Goal: Transaction & Acquisition: Purchase product/service

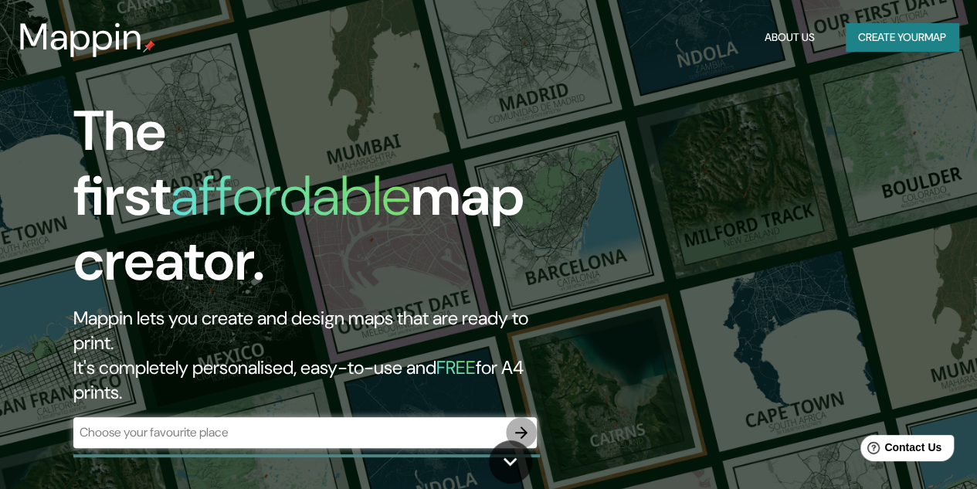
click at [528, 423] on icon "button" at bounding box center [521, 432] width 19 height 19
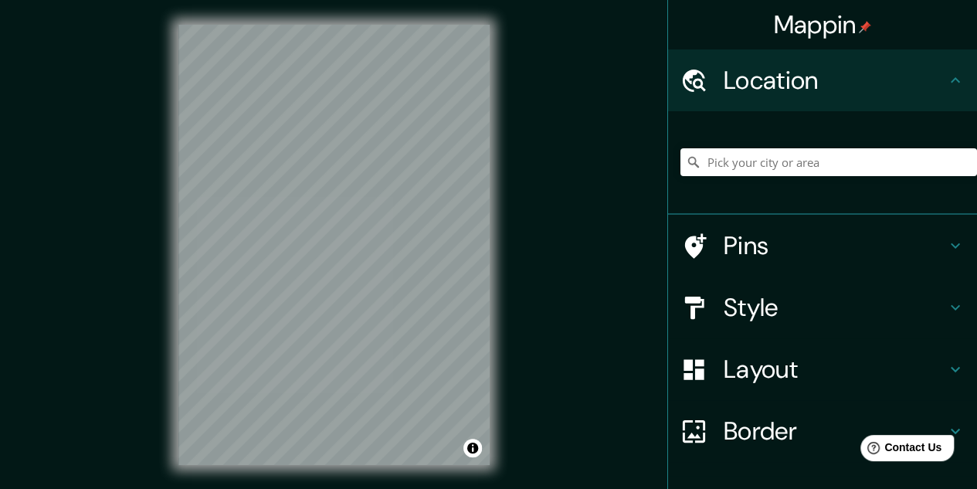
click at [827, 356] on h4 "Layout" at bounding box center [835, 369] width 222 height 31
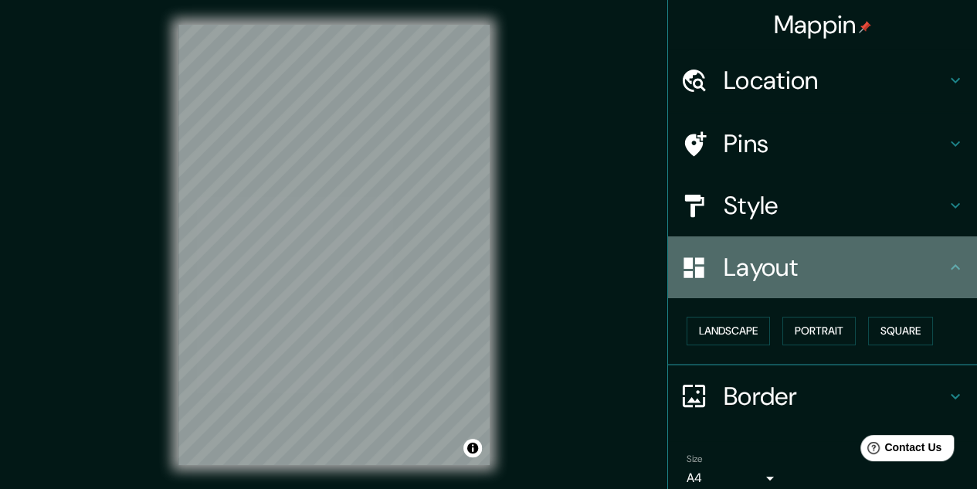
click at [847, 256] on h4 "Layout" at bounding box center [835, 267] width 222 height 31
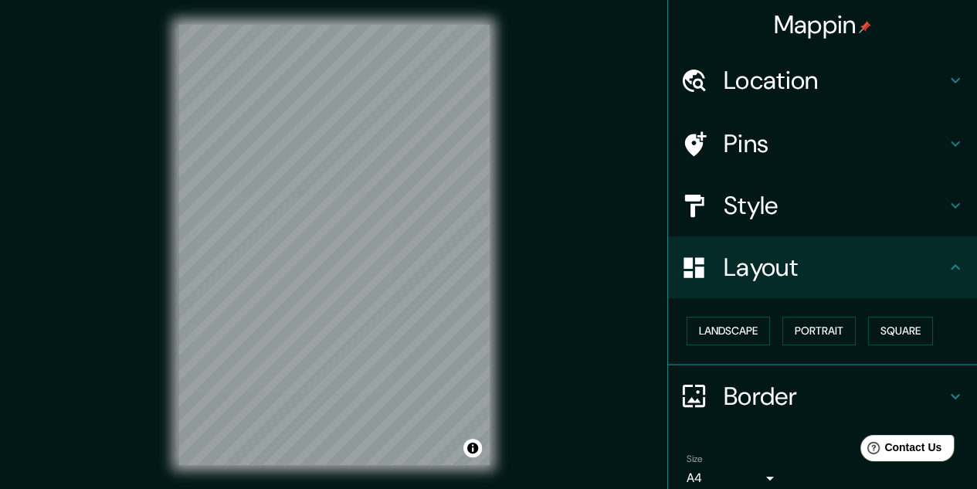
click at [841, 207] on h4 "Style" at bounding box center [835, 205] width 222 height 31
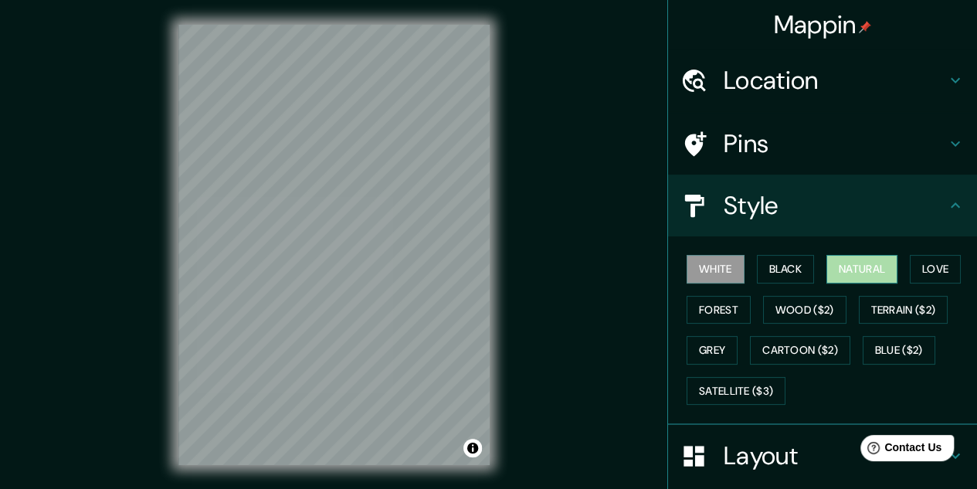
click at [842, 271] on button "Natural" at bounding box center [862, 269] width 71 height 29
click at [545, 316] on div "Mappin Location Pins Style White Black Natural Love Forest Wood ($2) Terrain ($…" at bounding box center [488, 257] width 977 height 515
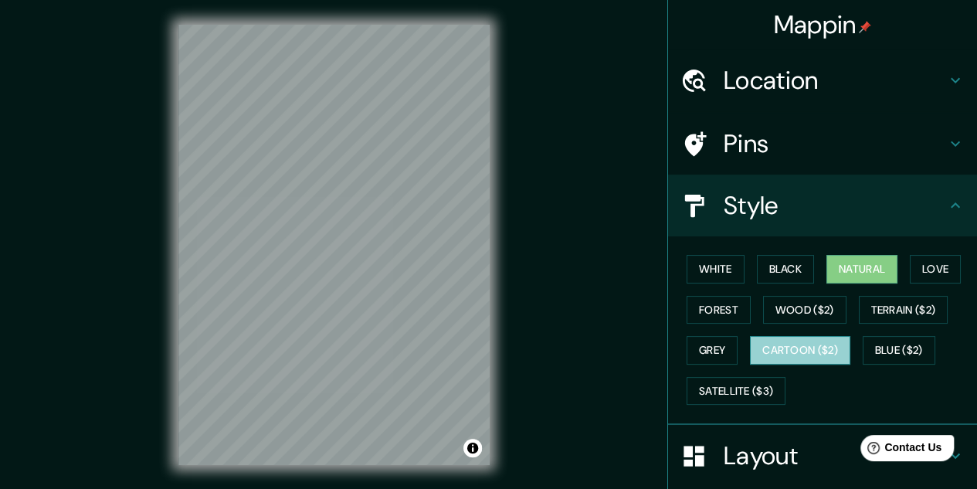
click at [781, 341] on button "Cartoon ($2)" at bounding box center [800, 350] width 100 height 29
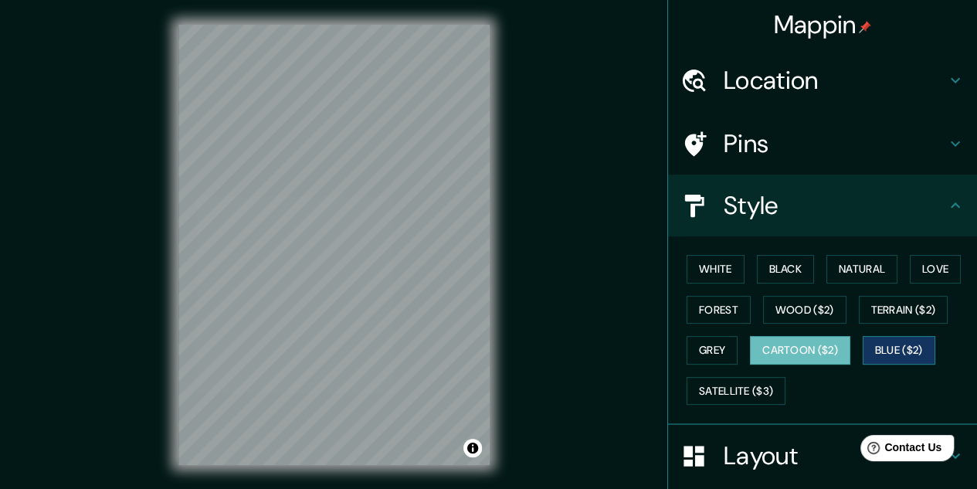
click at [901, 337] on button "Blue ($2)" at bounding box center [899, 350] width 73 height 29
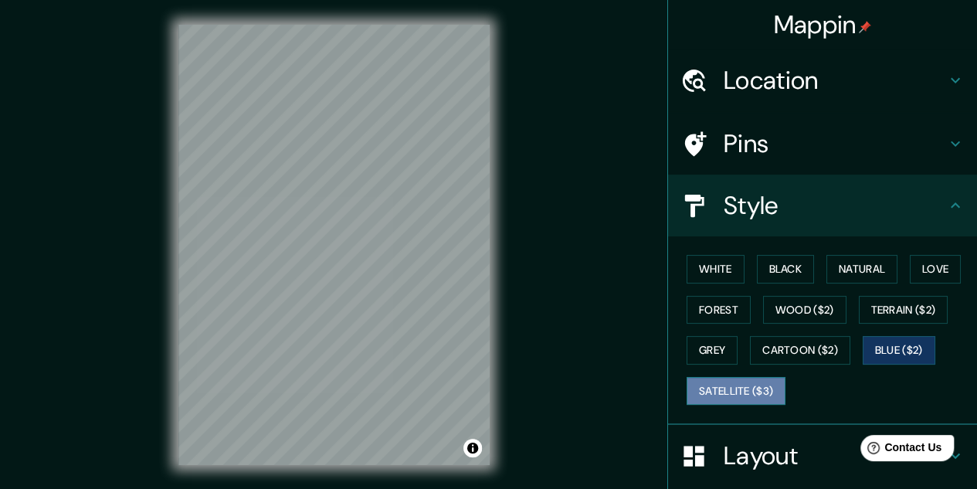
click at [753, 381] on button "Satellite ($3)" at bounding box center [736, 391] width 99 height 29
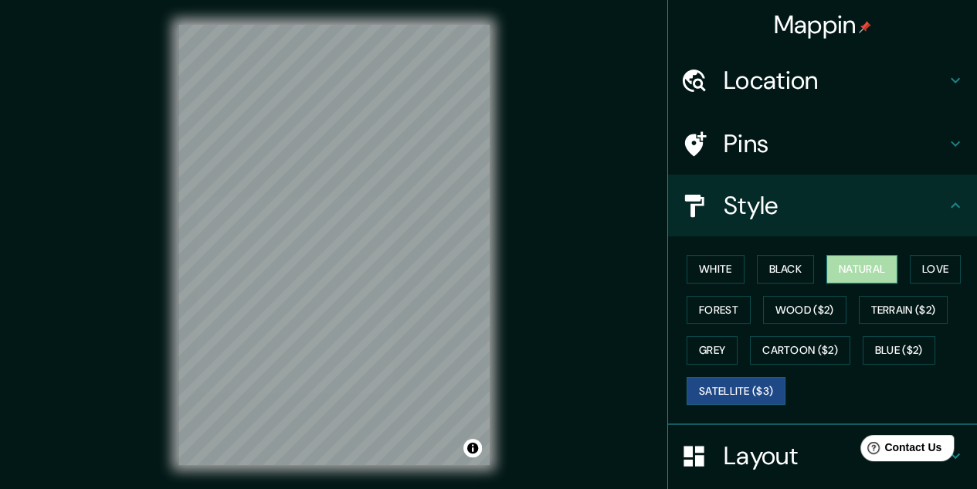
click at [827, 256] on button "Natural" at bounding box center [862, 269] width 71 height 29
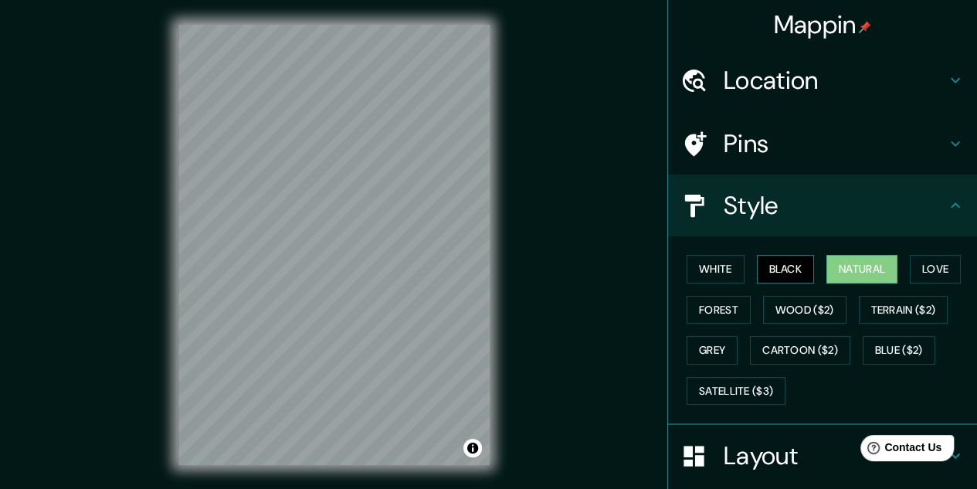
click at [776, 260] on button "Black" at bounding box center [786, 269] width 58 height 29
click at [714, 270] on button "White" at bounding box center [716, 269] width 58 height 29
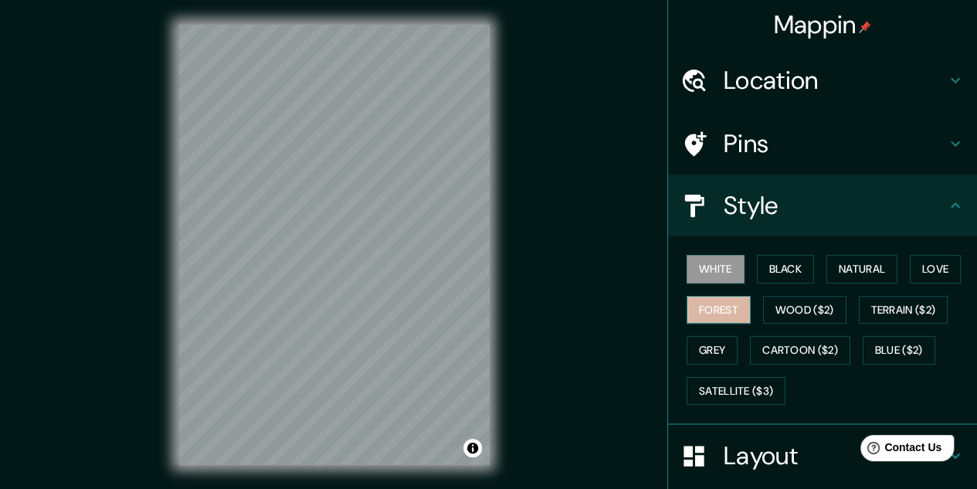
click at [716, 305] on button "Forest" at bounding box center [719, 310] width 64 height 29
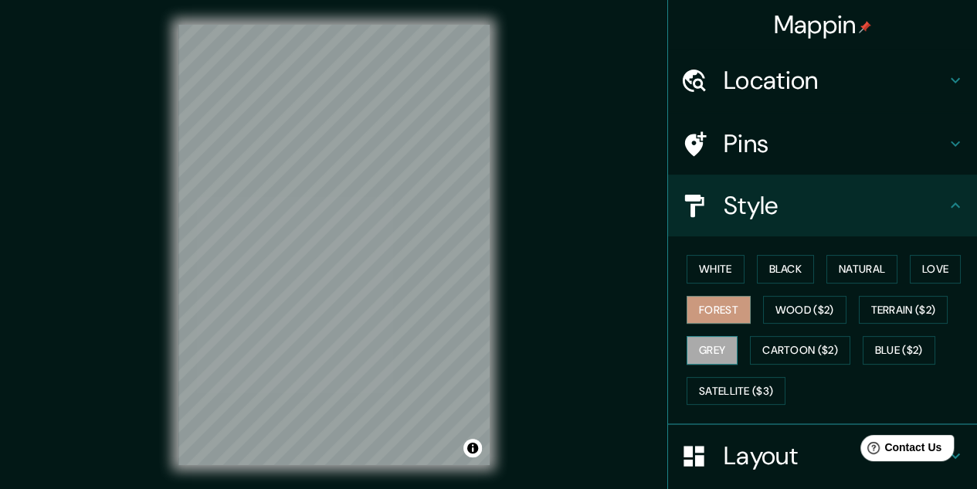
click at [706, 358] on button "Grey" at bounding box center [712, 350] width 51 height 29
click at [860, 263] on button "Natural" at bounding box center [862, 269] width 71 height 29
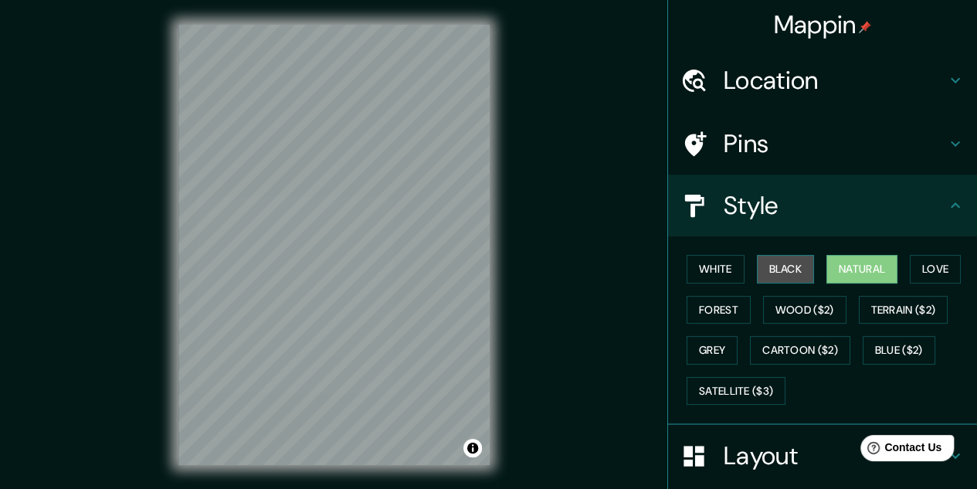
click at [777, 271] on button "Black" at bounding box center [786, 269] width 58 height 29
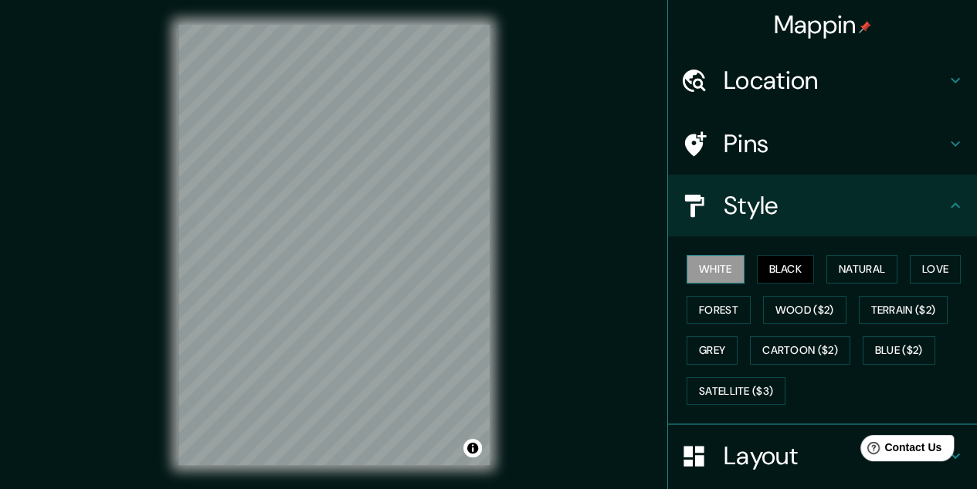
click at [706, 264] on button "White" at bounding box center [716, 269] width 58 height 29
click at [700, 309] on button "Forest" at bounding box center [719, 310] width 64 height 29
click at [709, 271] on button "White" at bounding box center [716, 269] width 58 height 29
click at [705, 308] on button "Forest" at bounding box center [719, 310] width 64 height 29
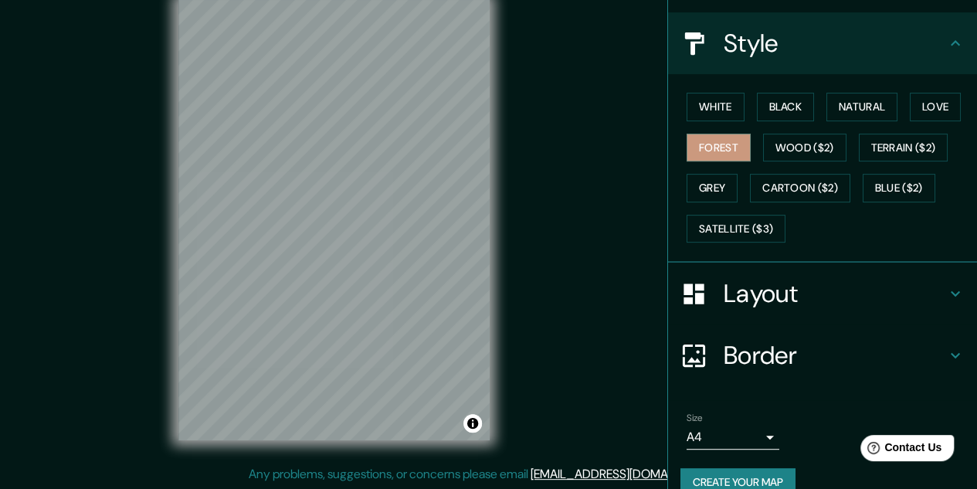
scroll to position [185, 0]
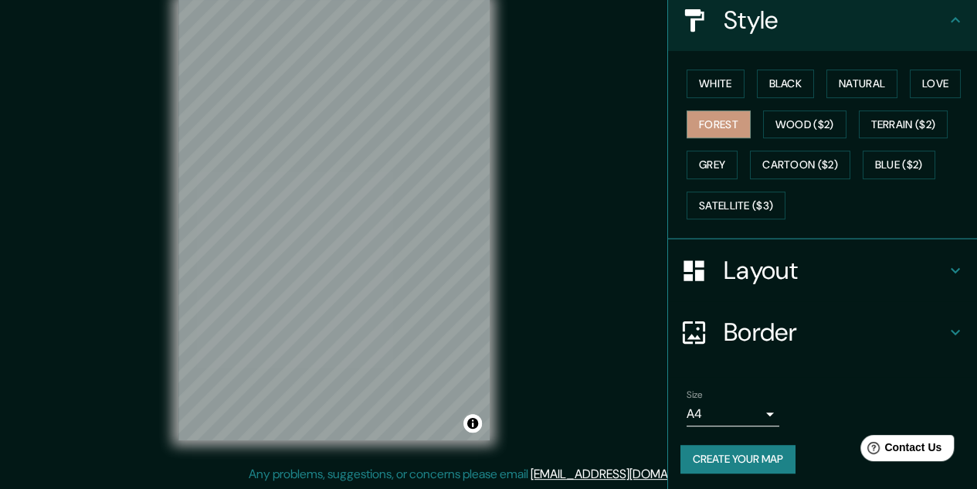
click at [901, 261] on h4 "Layout" at bounding box center [835, 270] width 222 height 31
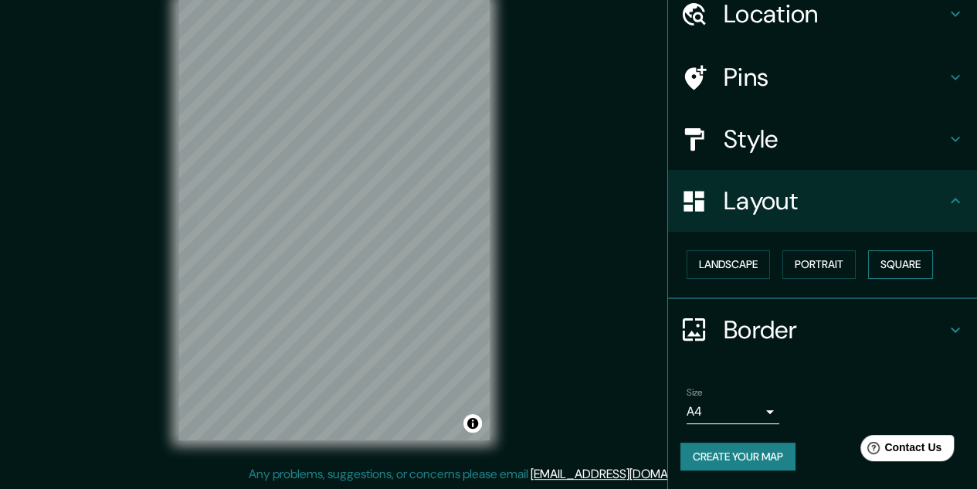
scroll to position [65, 0]
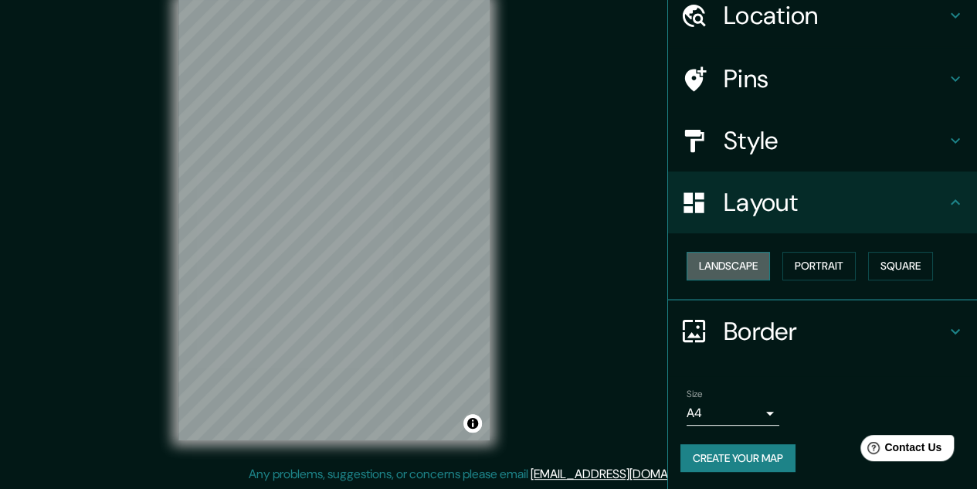
click at [756, 265] on button "Landscape" at bounding box center [728, 266] width 83 height 29
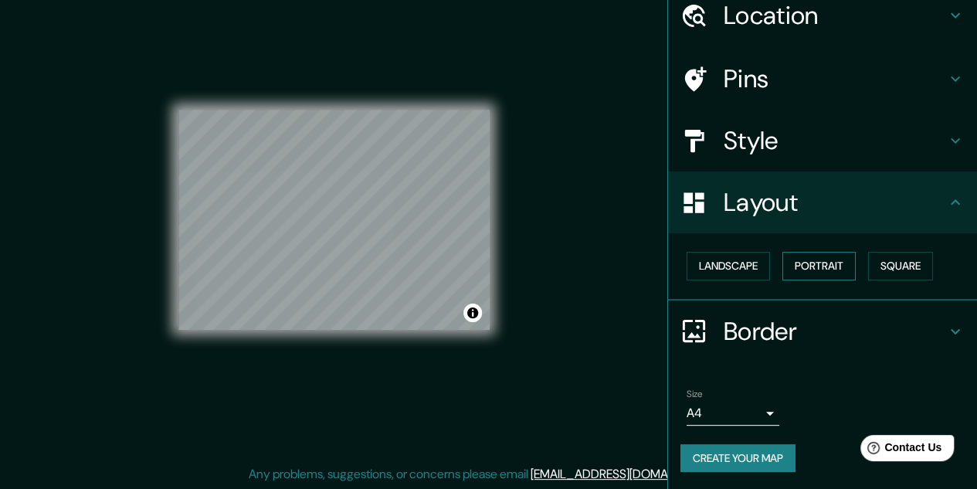
drag, startPoint x: 854, startPoint y: 263, endPoint x: 841, endPoint y: 263, distance: 13.9
click at [853, 263] on div "Landscape [GEOGRAPHIC_DATA]" at bounding box center [829, 266] width 297 height 41
click at [835, 263] on button "Portrait" at bounding box center [819, 266] width 73 height 29
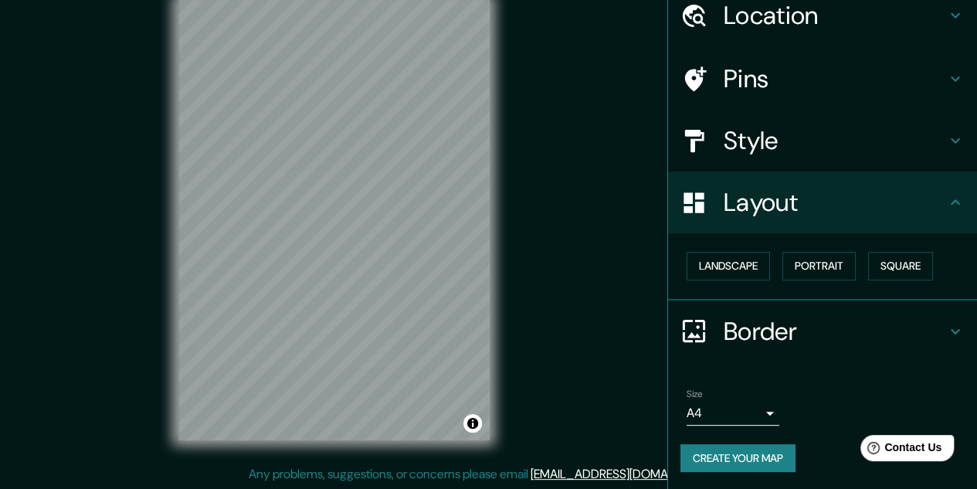
click at [769, 331] on h4 "Border" at bounding box center [835, 331] width 222 height 31
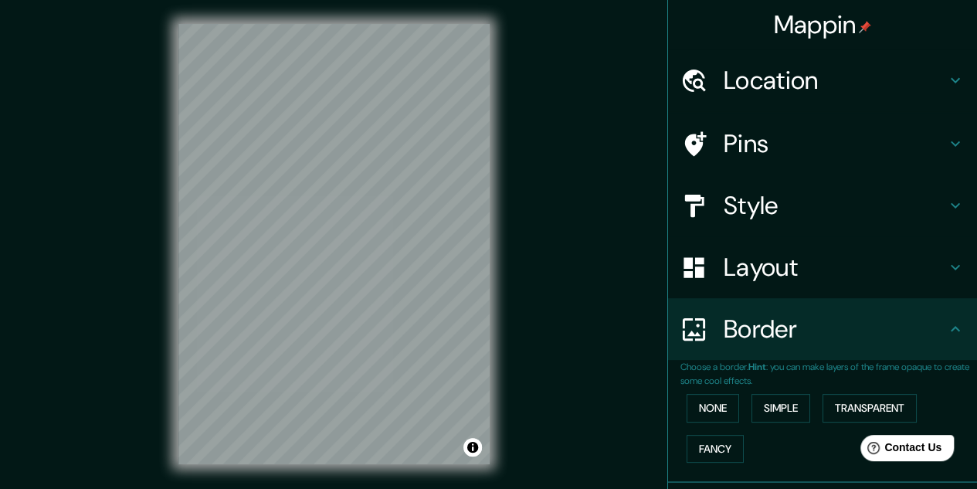
scroll to position [0, 0]
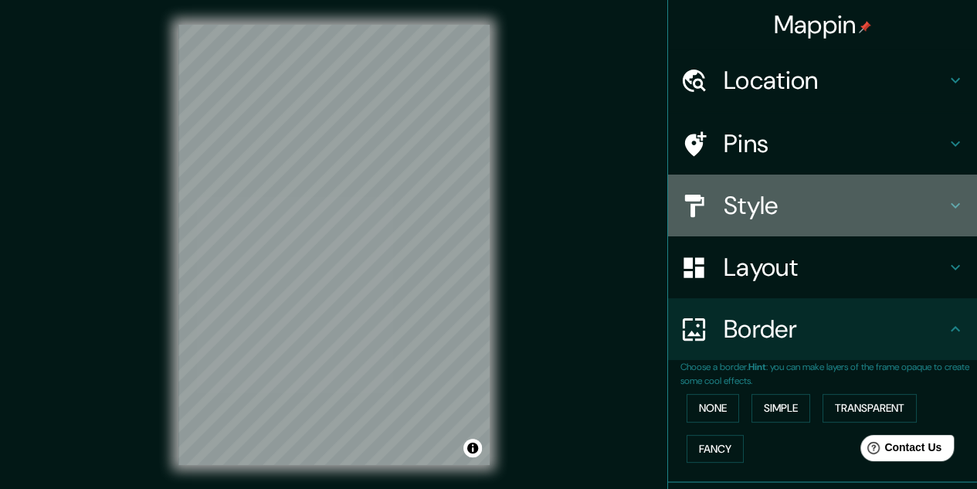
click at [735, 197] on h4 "Style" at bounding box center [835, 205] width 222 height 31
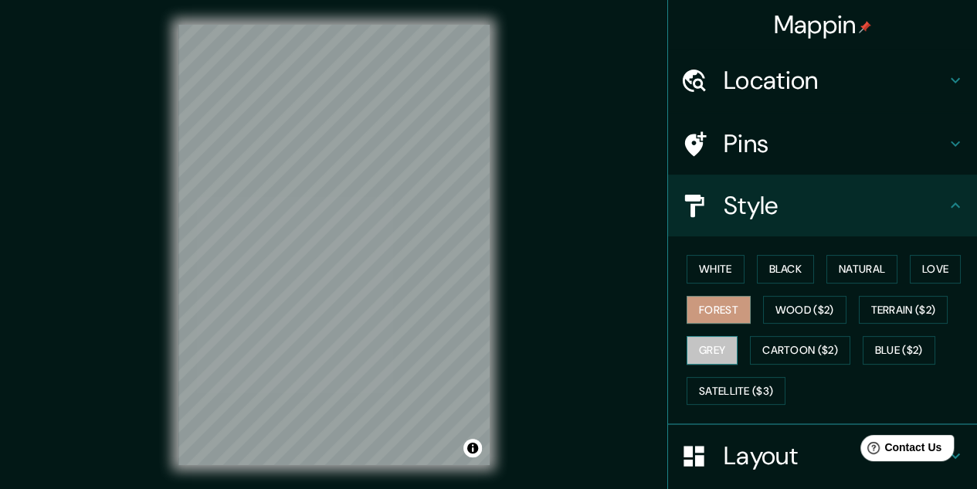
click at [703, 345] on button "Grey" at bounding box center [712, 350] width 51 height 29
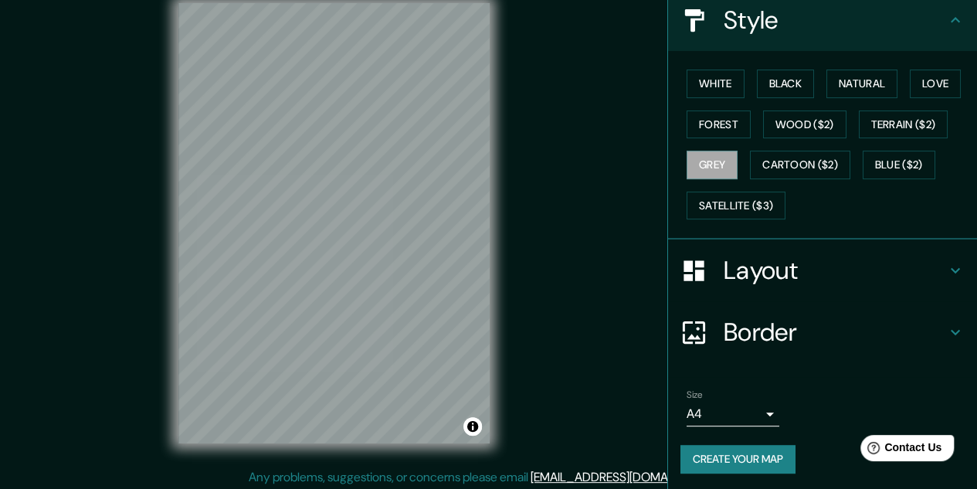
scroll to position [25, 0]
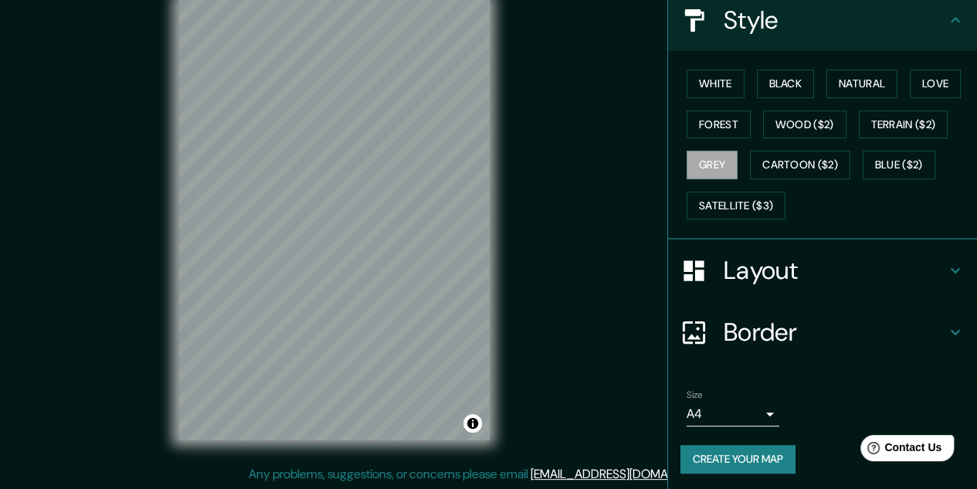
click at [735, 452] on button "Create your map" at bounding box center [738, 459] width 115 height 29
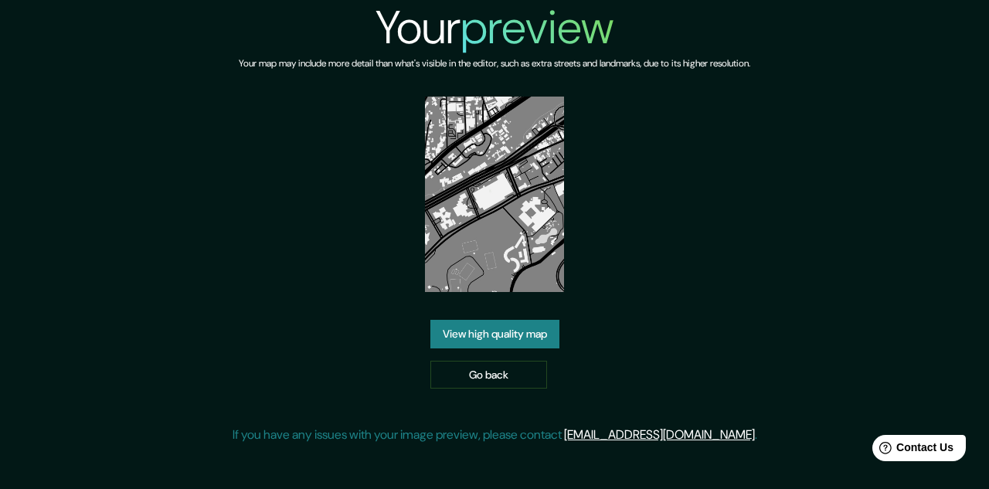
click at [524, 320] on link "View high quality map" at bounding box center [494, 334] width 129 height 29
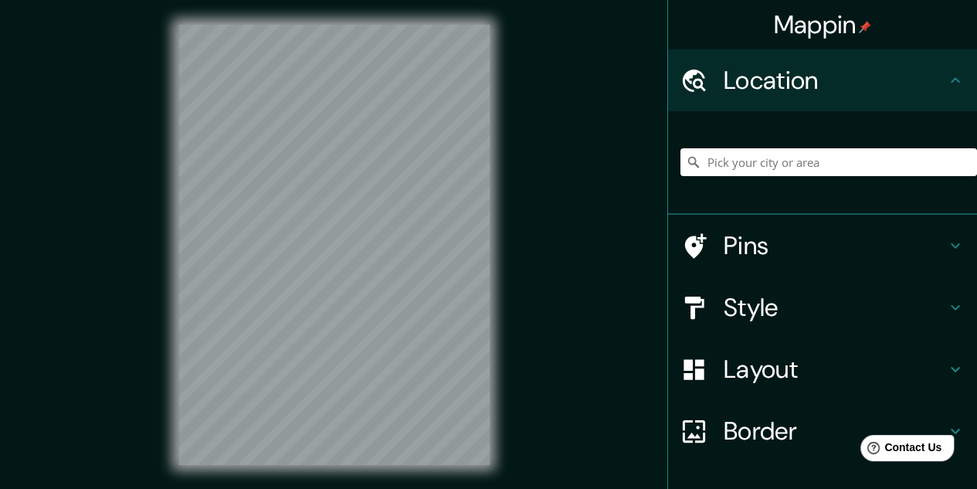
scroll to position [25, 0]
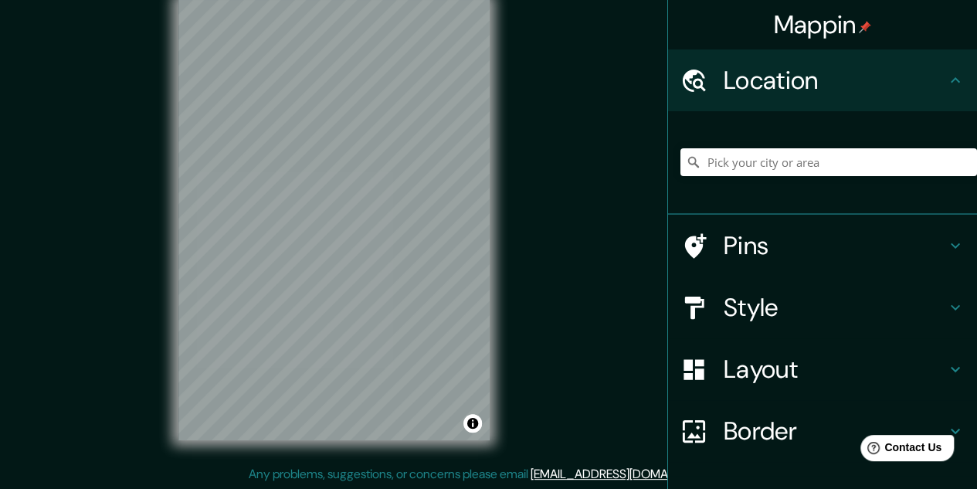
click at [810, 294] on h4 "Style" at bounding box center [835, 307] width 222 height 31
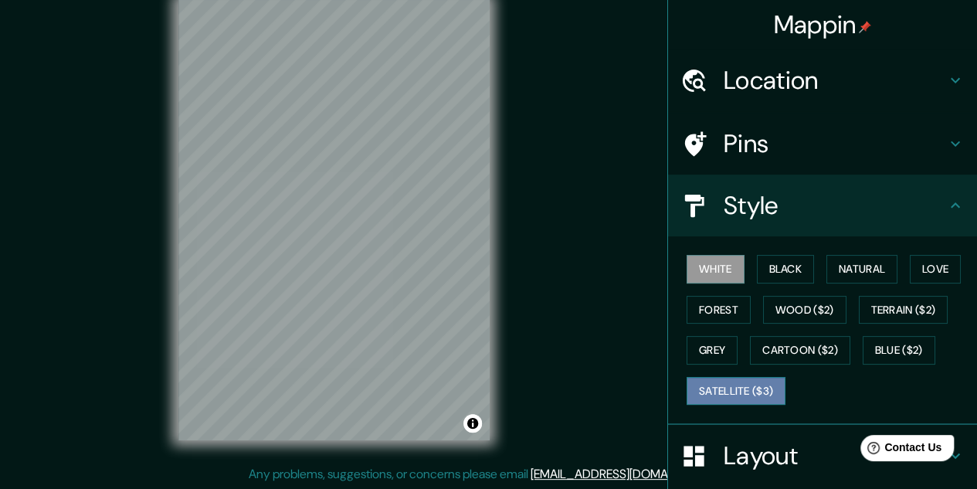
click at [711, 384] on button "Satellite ($3)" at bounding box center [736, 391] width 99 height 29
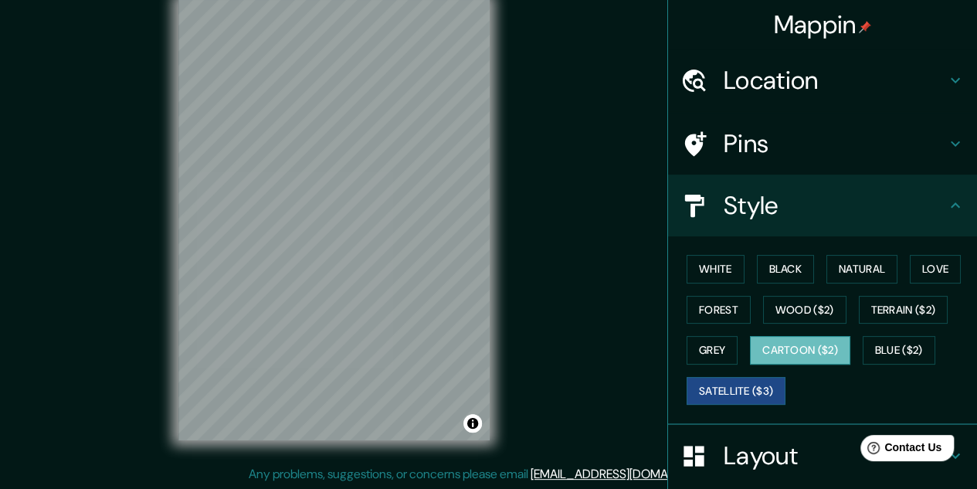
click at [800, 347] on button "Cartoon ($2)" at bounding box center [800, 350] width 100 height 29
click at [502, 70] on div "© Mapbox © OpenStreetMap Improve this map" at bounding box center [334, 220] width 361 height 490
click at [705, 345] on button "Grey" at bounding box center [712, 350] width 51 height 29
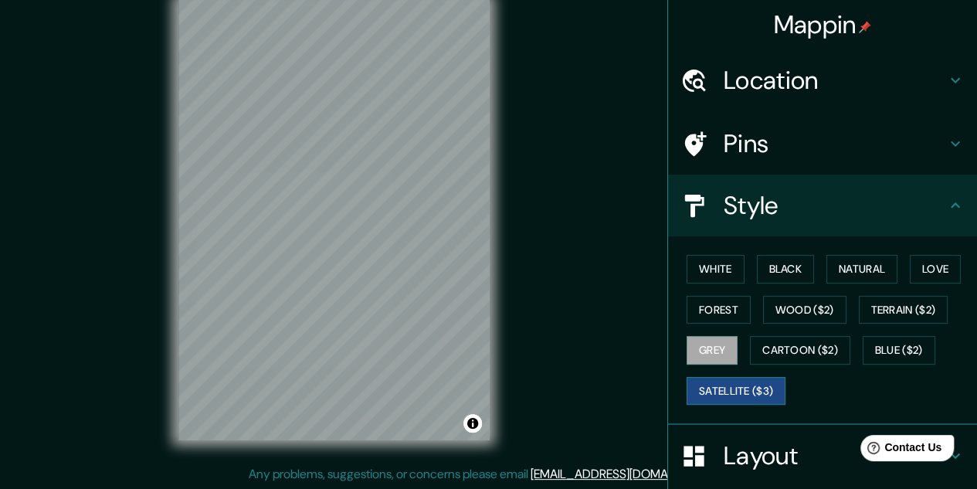
click at [712, 384] on button "Satellite ($3)" at bounding box center [736, 391] width 99 height 29
click at [2, 484] on div "Mappin Location Pins Style White Black Natural Love Forest Wood ($2) Terrain ($…" at bounding box center [488, 232] width 977 height 515
click at [710, 340] on button "Grey" at bounding box center [712, 350] width 51 height 29
